Goal: Task Accomplishment & Management: Manage account settings

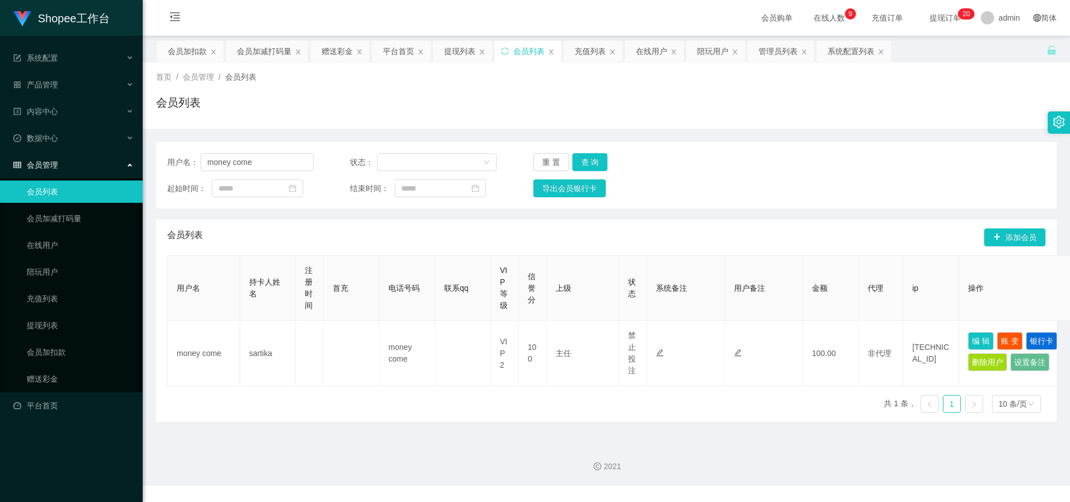
click at [98, 169] on section "Shopee工作台 系统配置 产品管理 内容中心 数据中心 会员管理 会员列表 会员加减打码量 在线用户 陪玩用户 充值列表 提现列表 会员加扣款 赠送彩金 …" at bounding box center [535, 243] width 1070 height 486
type input "12345690"
click at [587, 161] on button "查 询" at bounding box center [590, 162] width 36 height 18
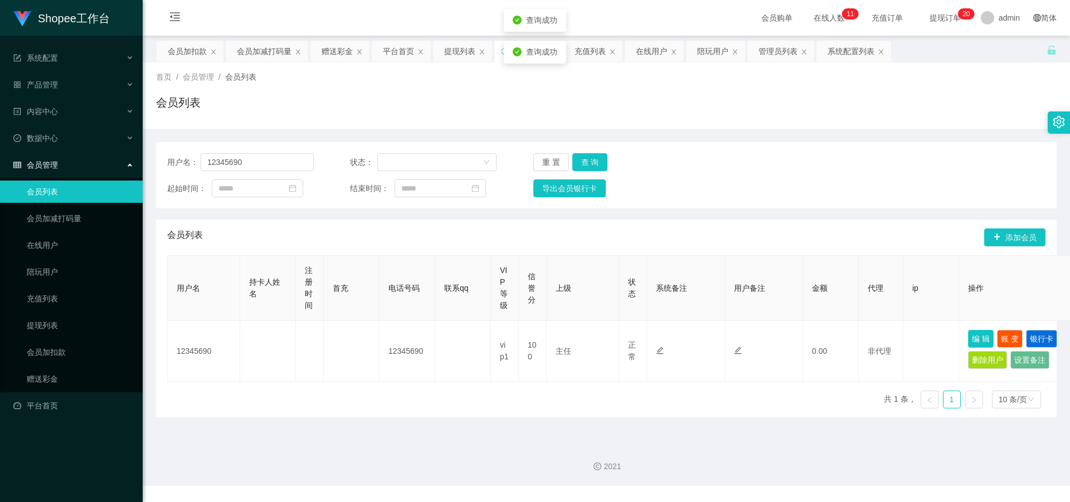
drag, startPoint x: 986, startPoint y: 340, endPoint x: 979, endPoint y: 339, distance: 7.3
click at [986, 340] on button "编 辑" at bounding box center [981, 339] width 26 height 18
type input "12345690"
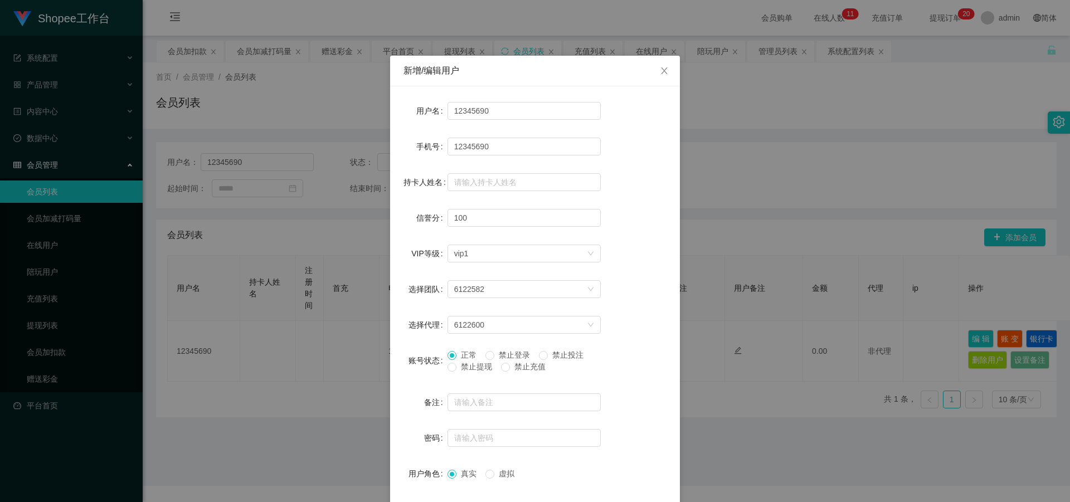
click at [746, 429] on div "新增/编辑用户 用户名 12345690 手机号 12345690 持卡人姓名 信誉分 100 VIP等级 选择VIP等级 vip1 选择团队 6122582…" at bounding box center [535, 251] width 1070 height 502
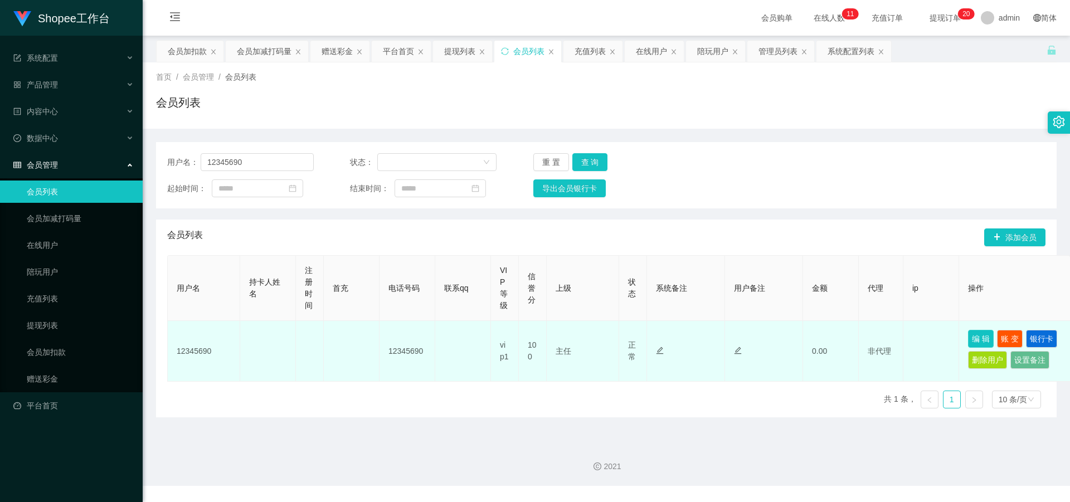
click at [980, 341] on button "编 辑" at bounding box center [981, 339] width 26 height 18
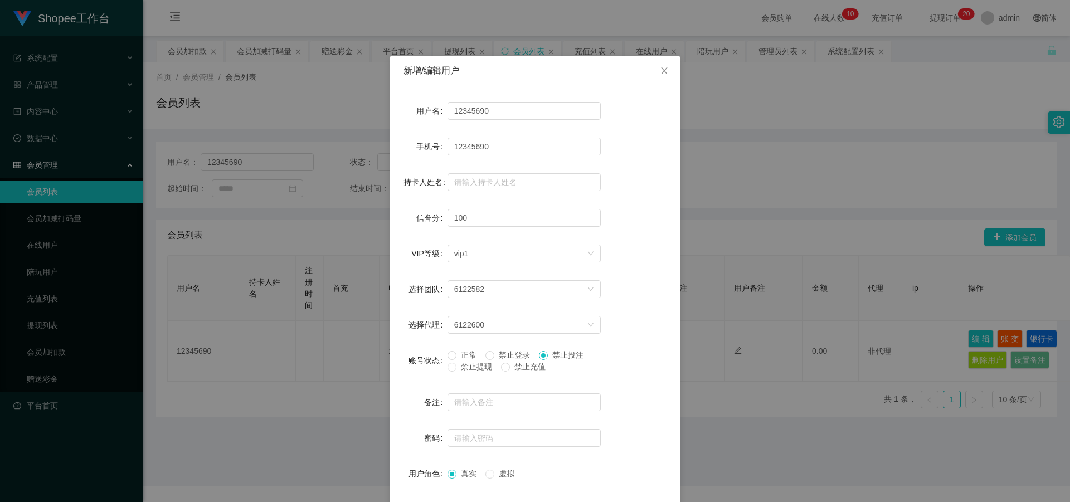
click at [547, 357] on span at bounding box center [543, 355] width 9 height 9
click at [828, 169] on div "新增/编辑用户 用户名 12345690 手机号 12345690 持卡人姓名 信誉分 100 VIP等级 选择VIP等级 vip1 选择团队 6122582…" at bounding box center [535, 251] width 1070 height 502
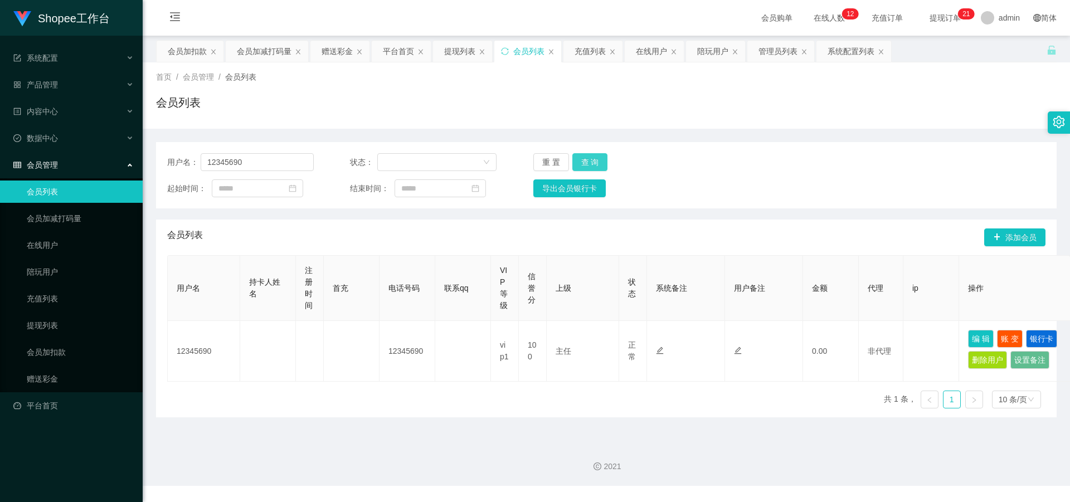
click at [587, 166] on button "查 询" at bounding box center [590, 162] width 36 height 18
click at [587, 165] on button "查 询" at bounding box center [590, 162] width 36 height 18
click at [589, 166] on button "查 询" at bounding box center [590, 162] width 36 height 18
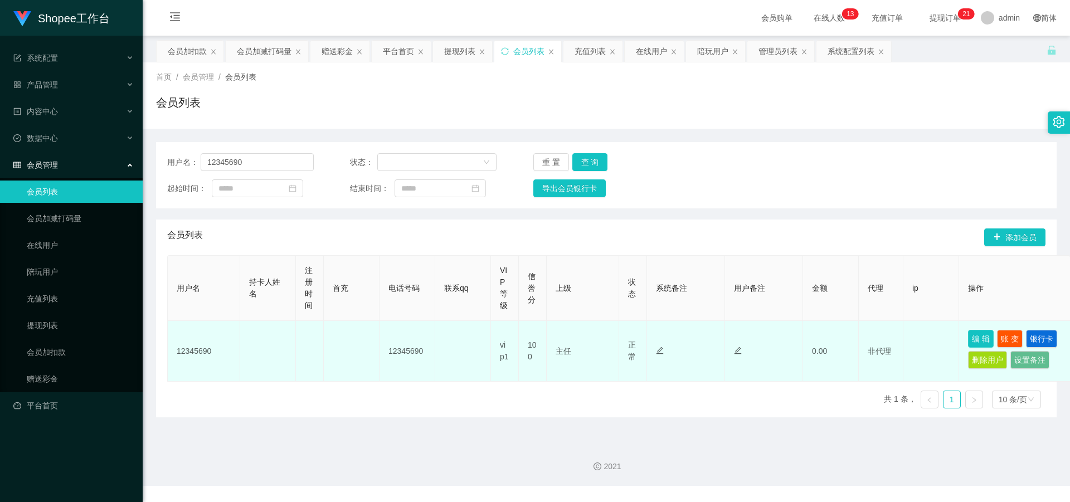
click at [989, 338] on button "编 辑" at bounding box center [981, 339] width 26 height 18
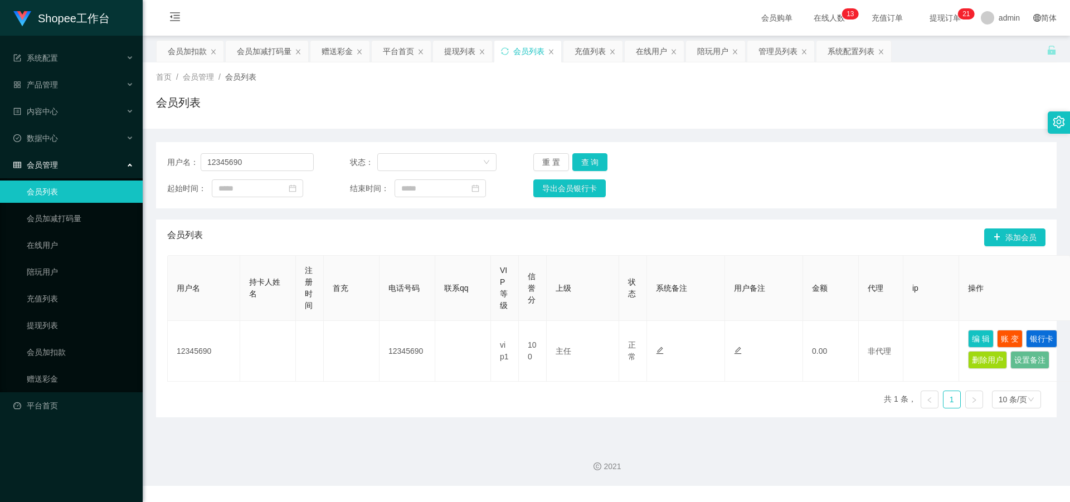
click at [719, 445] on div "2021" at bounding box center [606, 460] width 927 height 52
